Goal: Task Accomplishment & Management: Complete application form

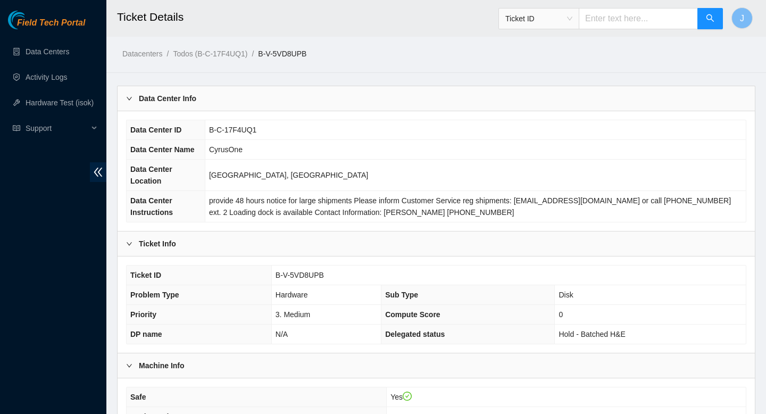
scroll to position [176, 0]
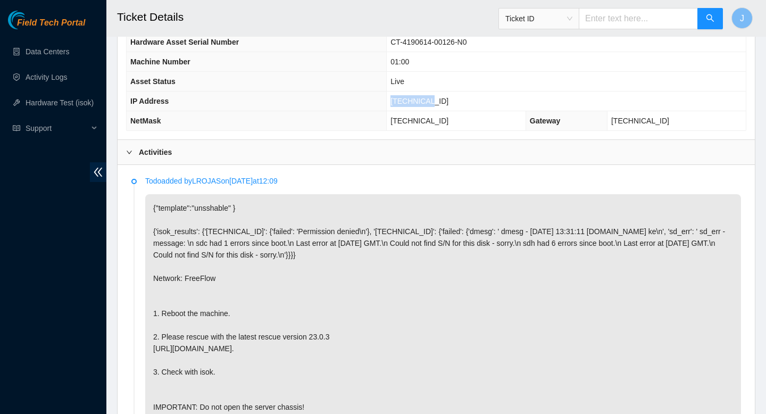
scroll to position [782, 0]
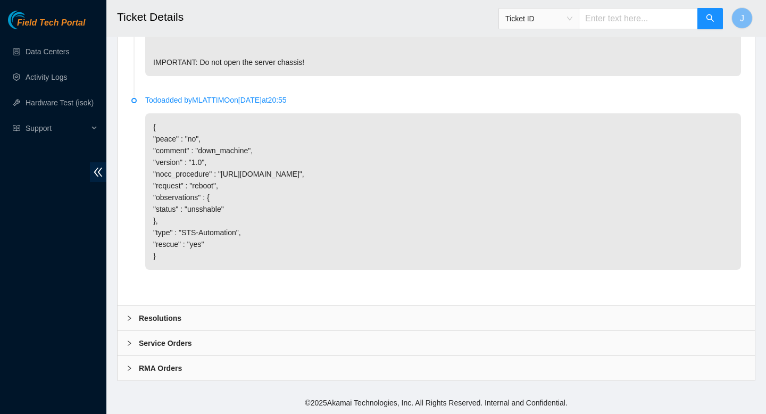
click at [199, 309] on div "Resolutions" at bounding box center [437, 318] width 638 height 24
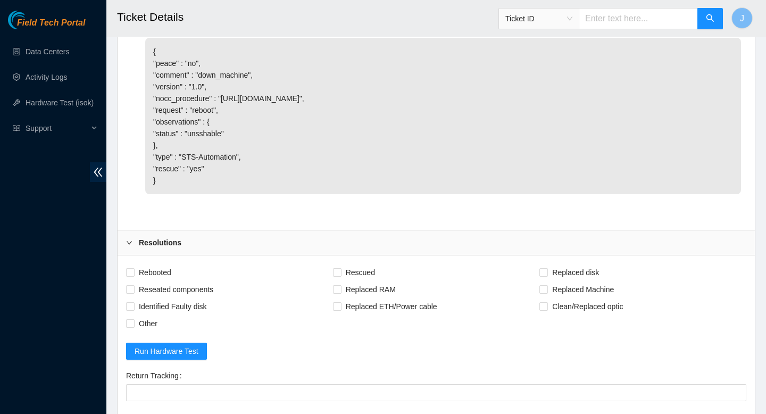
scroll to position [837, 0]
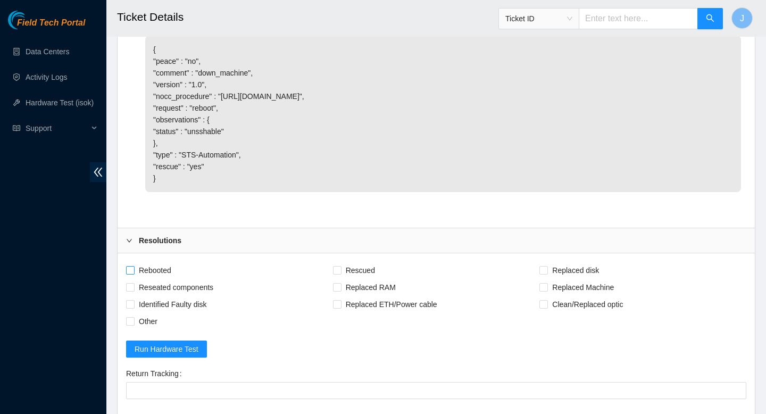
click at [135, 279] on span "Rebooted" at bounding box center [155, 270] width 41 height 17
click at [134, 274] on input "Rebooted" at bounding box center [129, 269] width 7 height 7
checkbox input "true"
click at [135, 296] on span "Reseated components" at bounding box center [176, 287] width 83 height 17
click at [134, 291] on input "Reseated components" at bounding box center [129, 286] width 7 height 7
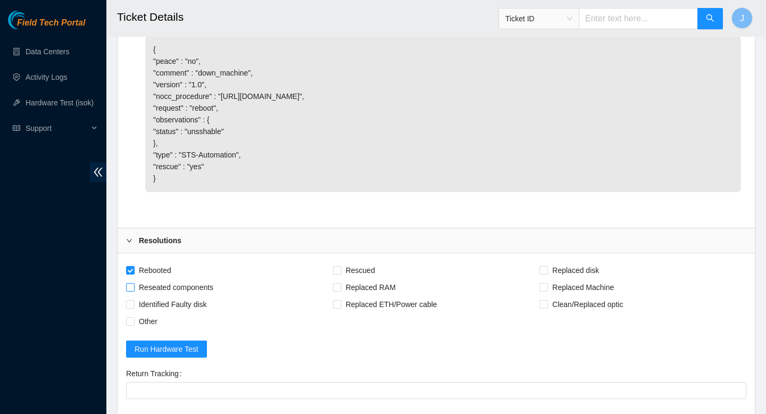
checkbox input "true"
click at [337, 274] on input "Rescued" at bounding box center [336, 269] width 7 height 7
checkbox input "true"
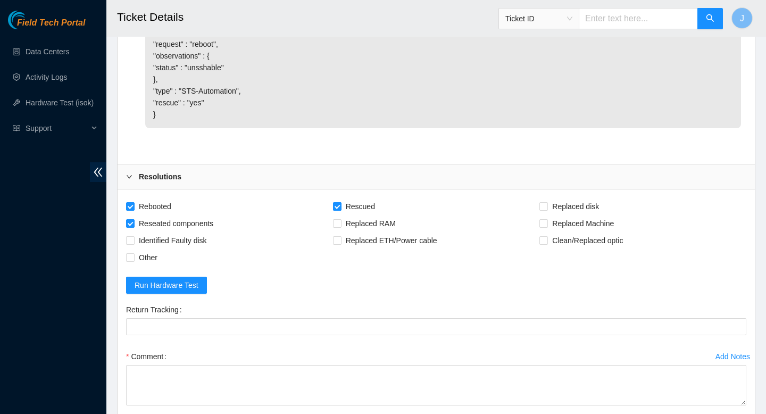
scroll to position [1057, 0]
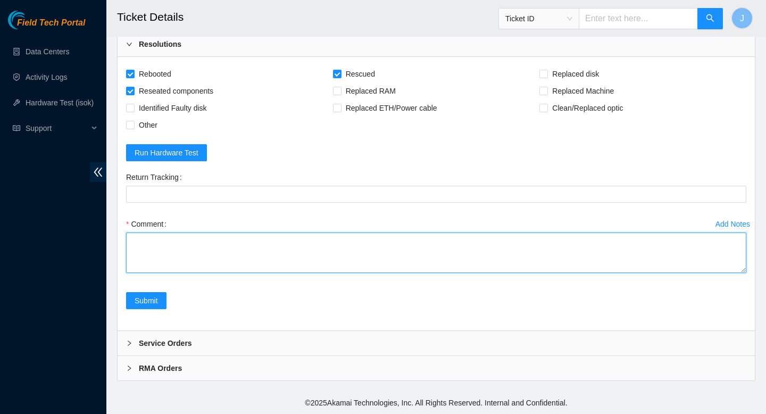
click at [323, 252] on textarea "Comment" at bounding box center [436, 253] width 621 height 40
paste textarea "335309 [DATE] 03:37:34 [TECHNICAL_ID] COMPLETE Result Detail Message Ticket ID …"
type textarea "verifeid SN reseated all discs rescued rebooted configured rebooted ran isok 33…"
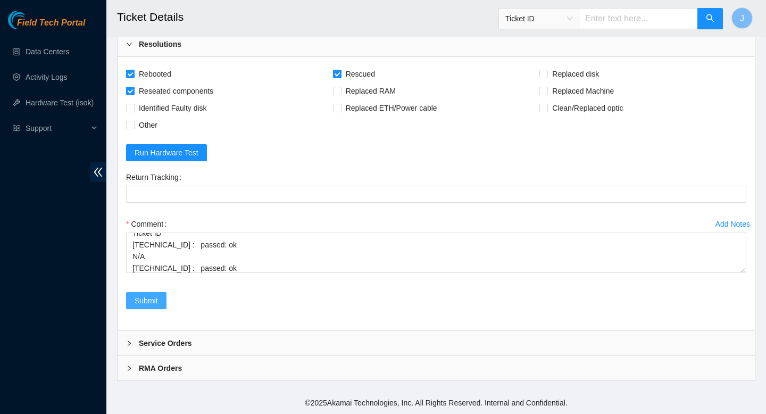
click at [152, 303] on span "Submit" at bounding box center [146, 301] width 23 height 12
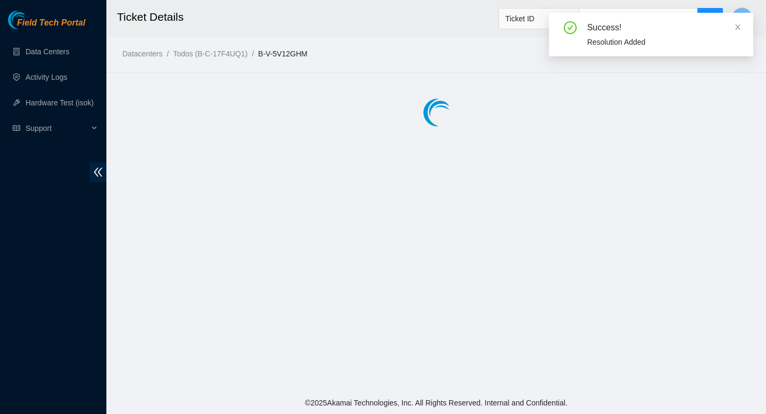
scroll to position [0, 0]
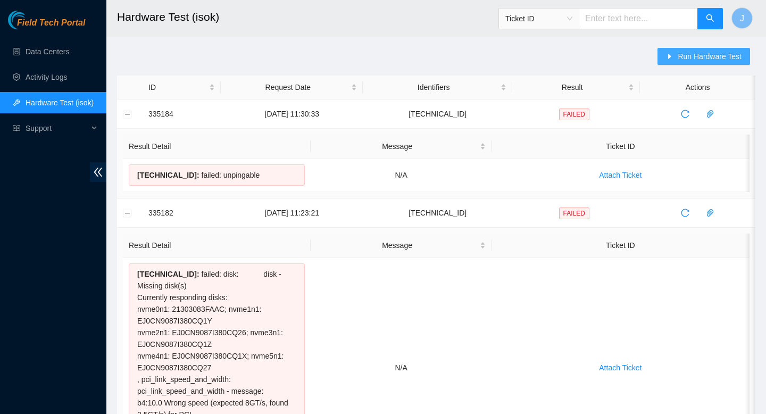
click at [690, 54] on span "Run Hardware Test" at bounding box center [710, 57] width 64 height 12
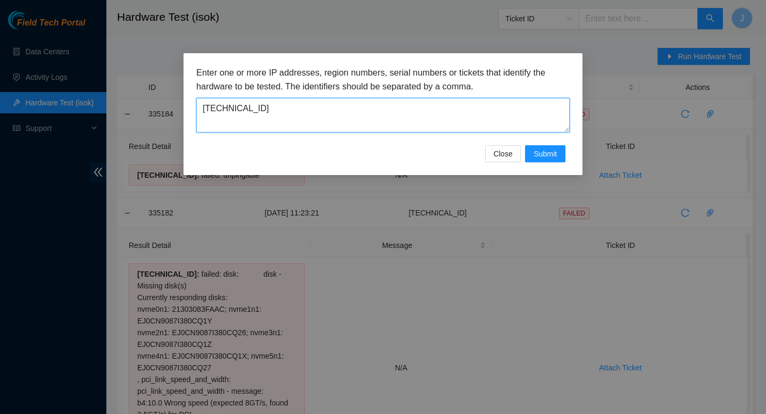
click at [326, 115] on textarea "104.78.78.152" at bounding box center [383, 115] width 374 height 35
paste textarea "[TECHNICAL_ID]"
type textarea "[TECHNICAL_ID]"
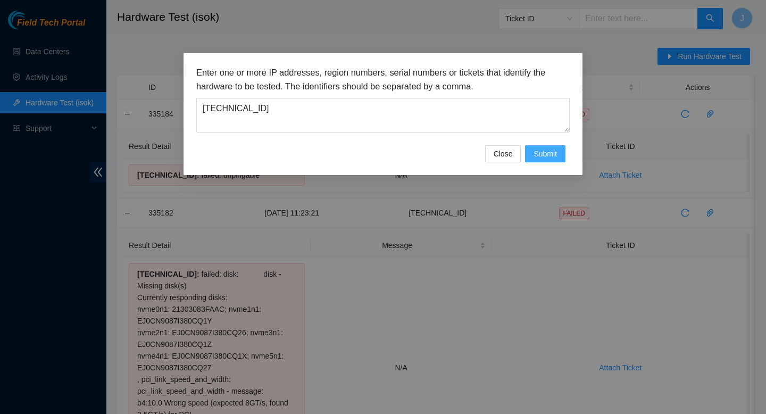
click at [540, 156] on span "Submit" at bounding box center [545, 154] width 23 height 12
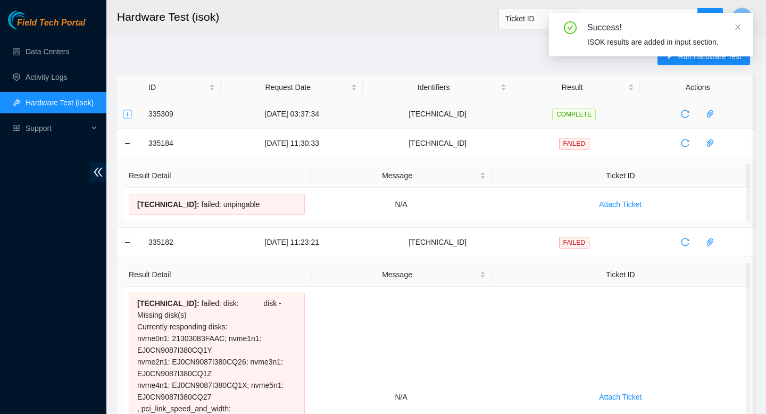
click at [124, 115] on button "Expand row" at bounding box center [127, 114] width 9 height 9
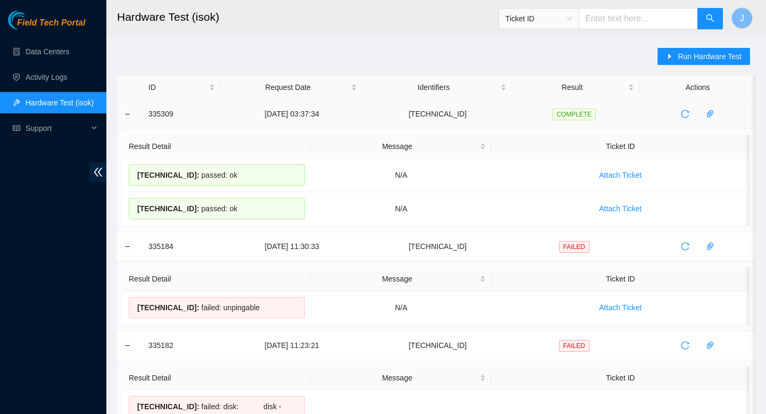
drag, startPoint x: 244, startPoint y: 211, endPoint x: 137, endPoint y: 117, distance: 142.9
copy tbody "335309 11-09-2025 03:37:34 23.36.67.4 COMPLETE Result Detail Message Ticket ID …"
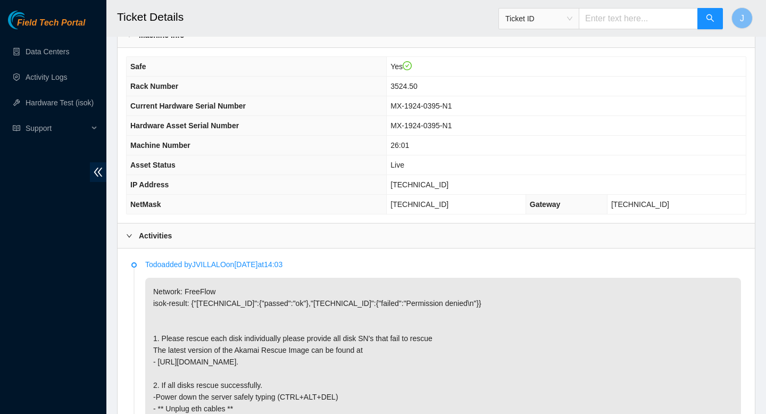
scroll to position [331, 0]
